Goal: Task Accomplishment & Management: Use online tool/utility

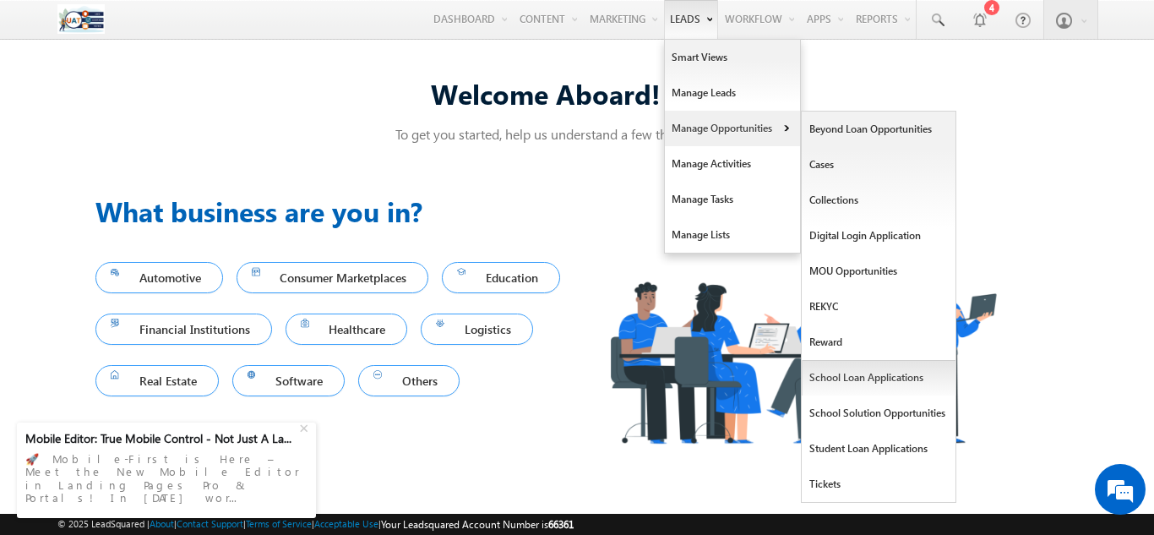
click at [858, 381] on link "School Loan Applications" at bounding box center [879, 377] width 155 height 35
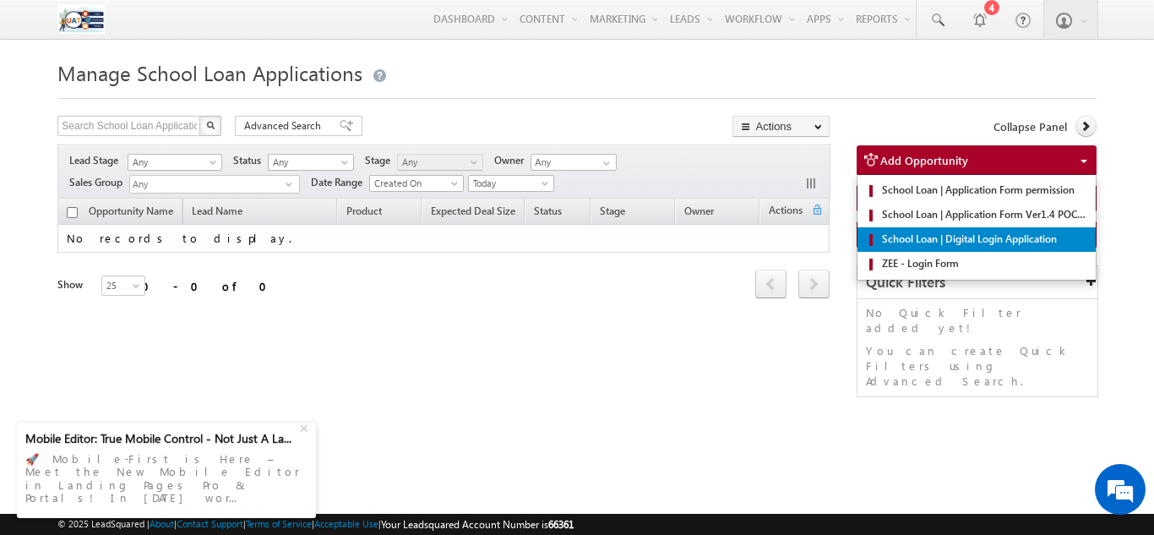
click at [962, 238] on span "School Loan | Digital Login Application" at bounding box center [983, 239] width 210 height 15
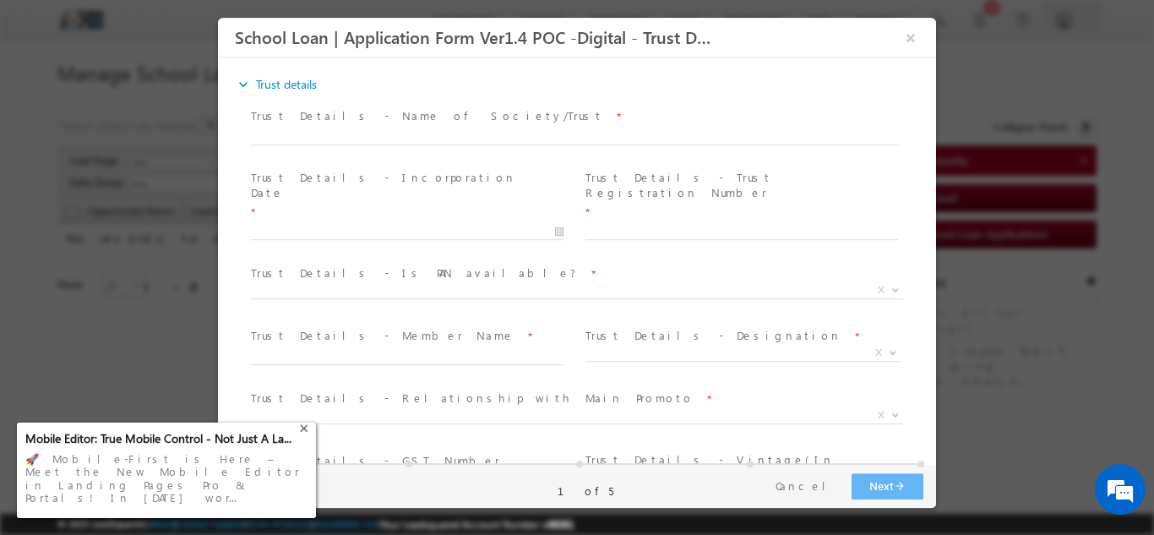
click at [303, 437] on div "+" at bounding box center [306, 427] width 20 height 20
